Goal: Task Accomplishment & Management: Manage account settings

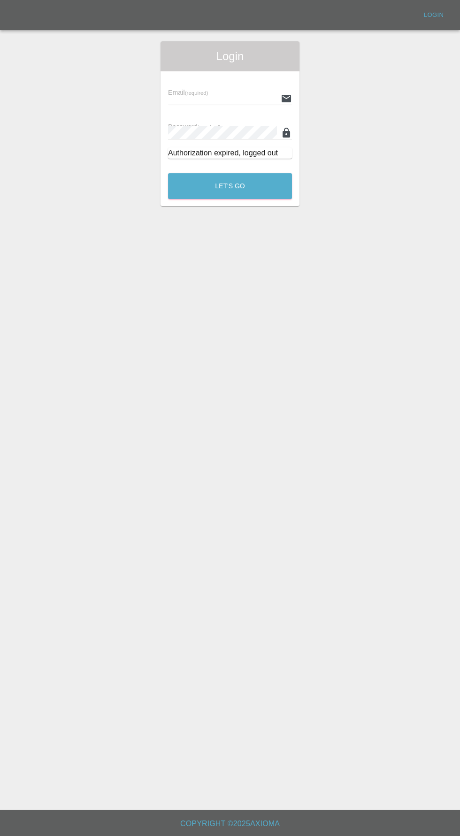
click at [200, 98] on input "text" at bounding box center [222, 98] width 109 height 14
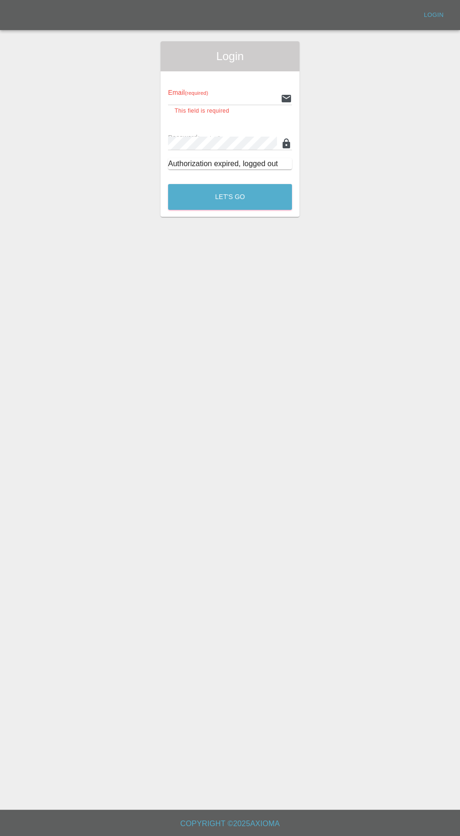
type input "[EMAIL_ADDRESS][DOMAIN_NAME]"
click at [168, 184] on button "Let's Go" at bounding box center [230, 197] width 124 height 26
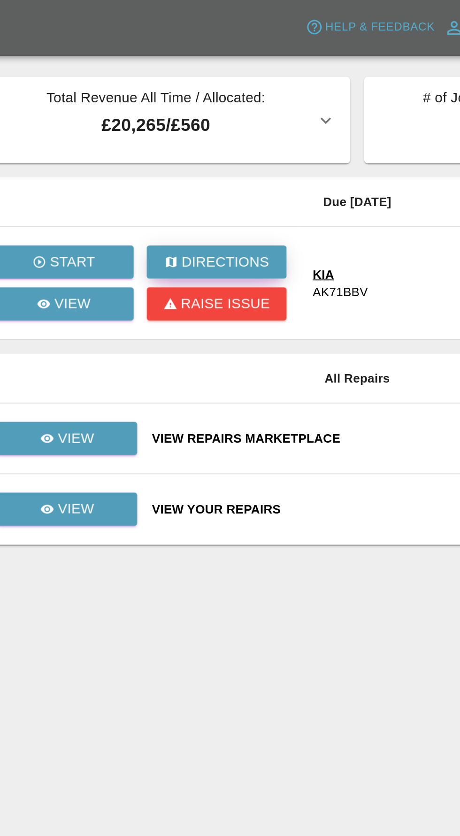
click at [164, 135] on p "Directions" at bounding box center [175, 140] width 47 height 11
